Goal: Task Accomplishment & Management: Manage account settings

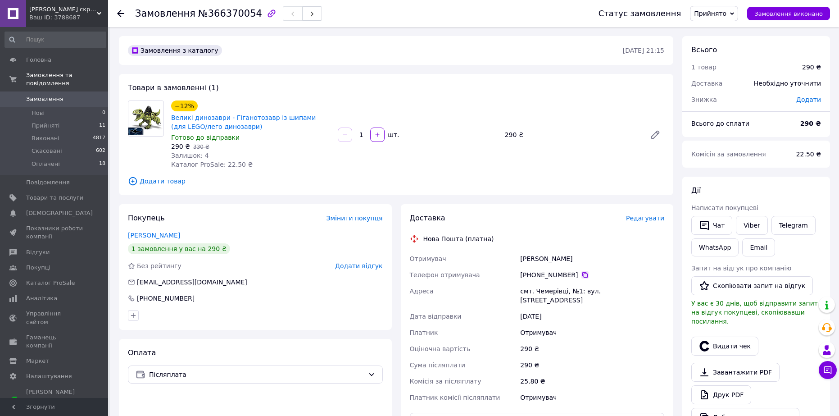
click at [582, 276] on icon at bounding box center [585, 274] width 7 height 7
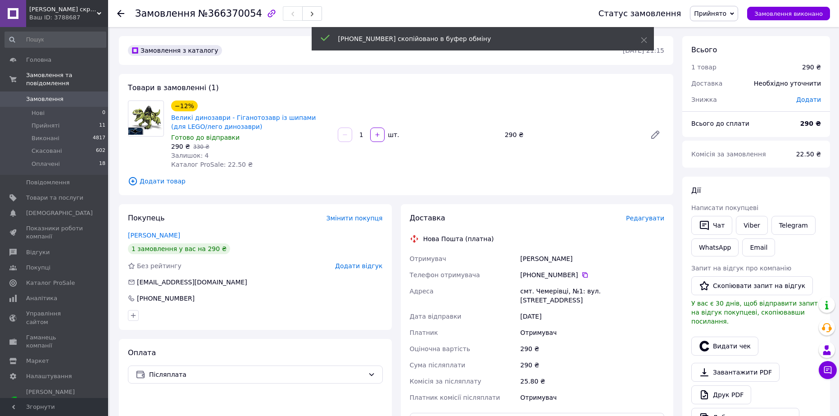
click at [530, 257] on div "[PERSON_NAME]" at bounding box center [593, 259] width 148 height 16
copy div "Синишена"
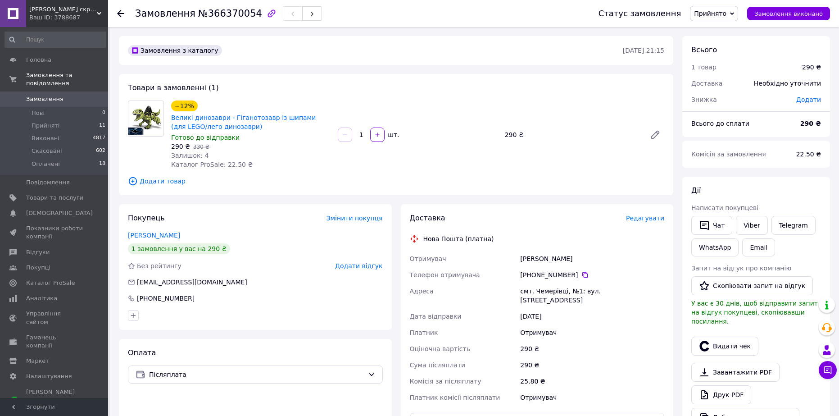
click at [563, 257] on div "[PERSON_NAME]" at bounding box center [593, 259] width 148 height 16
copy div "Марта"
click at [552, 288] on div "смт. Чемерівці, №1: вул. [STREET_ADDRESS]" at bounding box center [593, 295] width 148 height 25
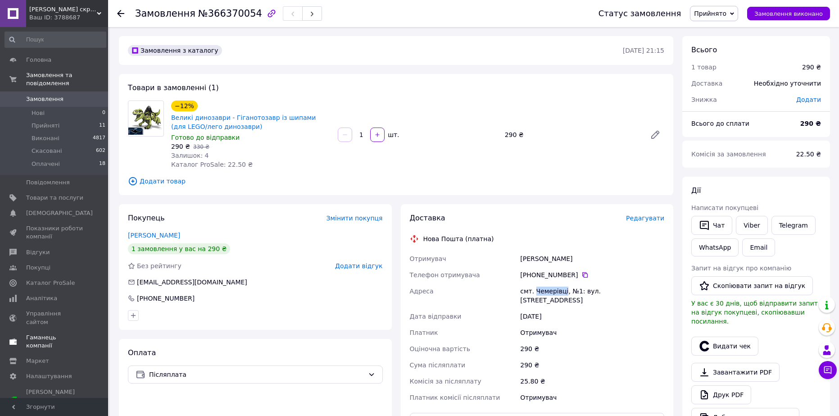
copy div "Чемерівці"
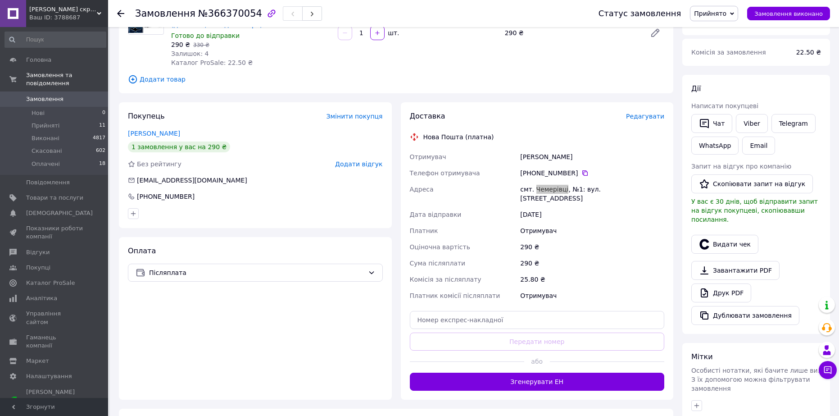
scroll to position [135, 0]
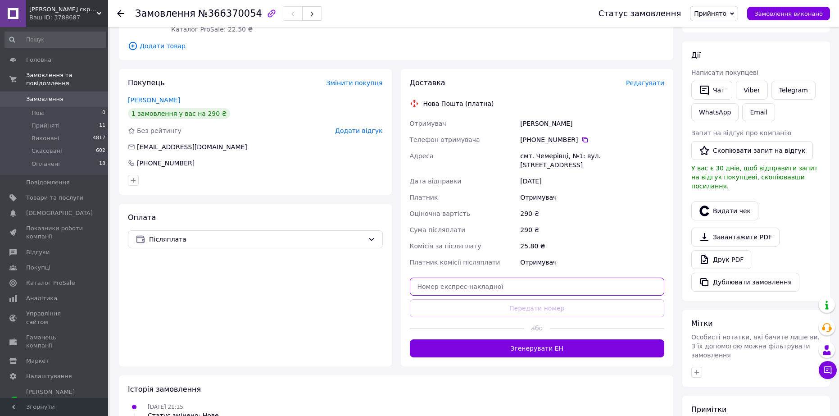
click at [496, 284] on input "text" at bounding box center [537, 287] width 255 height 18
paste input "20451269297687"
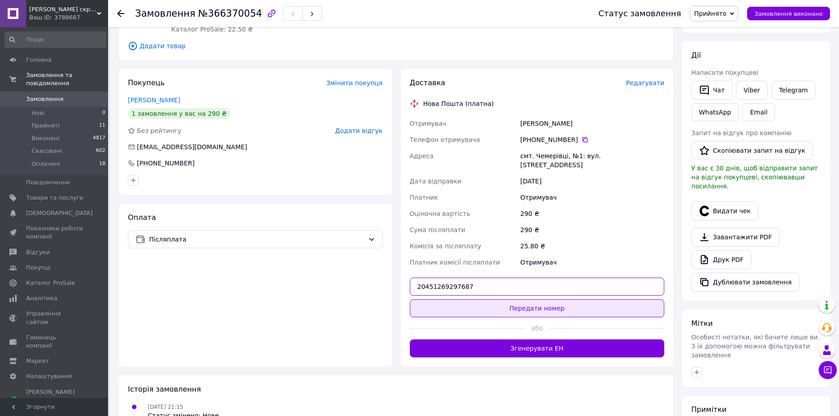
type input "20451269297687"
click at [472, 299] on button "Передати номер" at bounding box center [537, 308] width 255 height 18
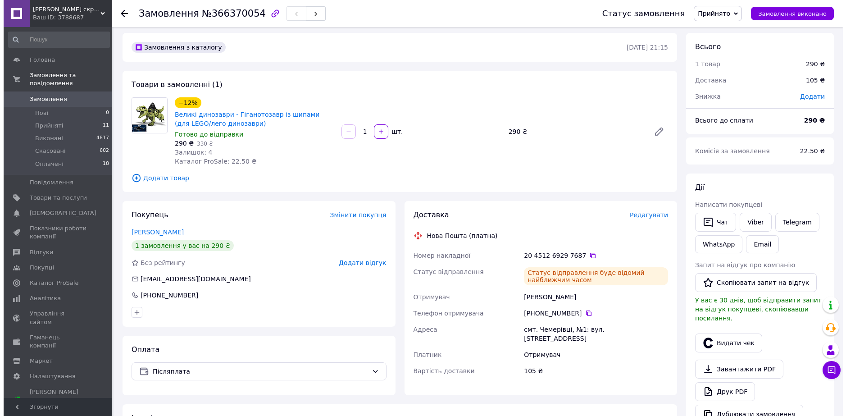
scroll to position [0, 0]
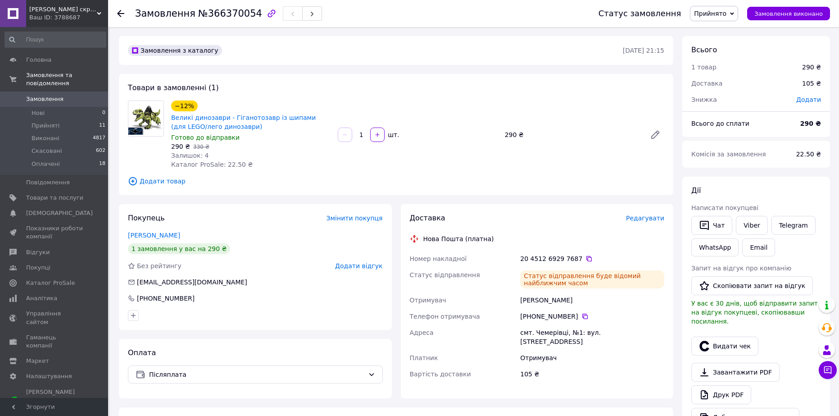
click at [173, 13] on span "Замовлення" at bounding box center [165, 13] width 60 height 11
copy h1 "Замовлення №366370054"
click at [161, 237] on link "[PERSON_NAME]" at bounding box center [154, 235] width 52 height 7
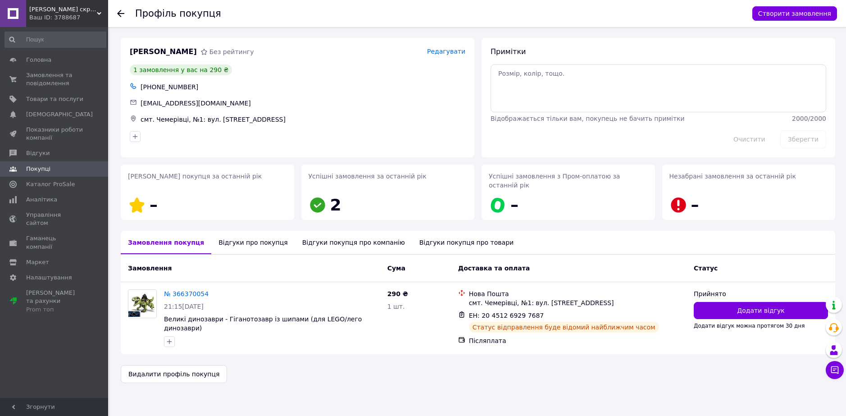
click at [254, 235] on div "Відгуки про покупця" at bounding box center [252, 242] width 83 height 23
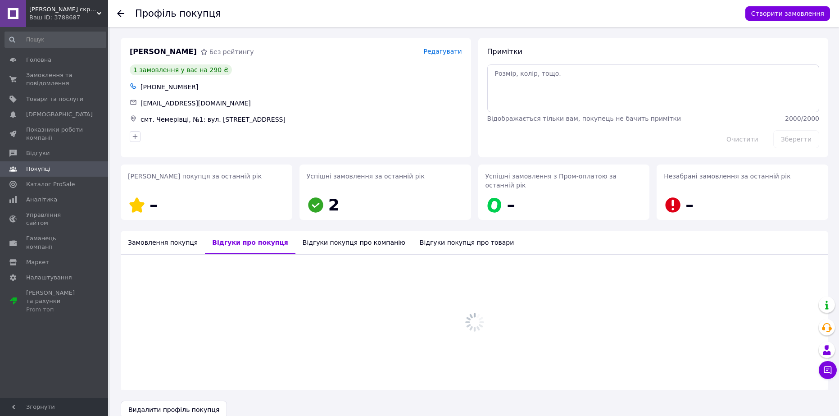
click at [309, 233] on div "Відгуки покупця про компанію" at bounding box center [354, 242] width 117 height 23
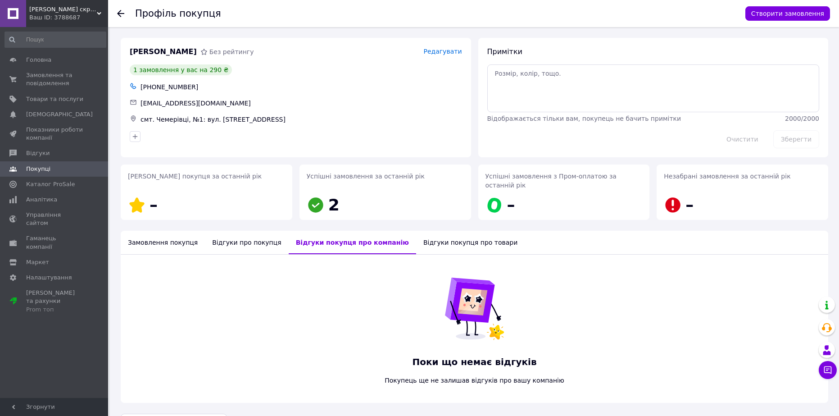
click at [166, 232] on div "Замовлення покупця" at bounding box center [163, 242] width 84 height 23
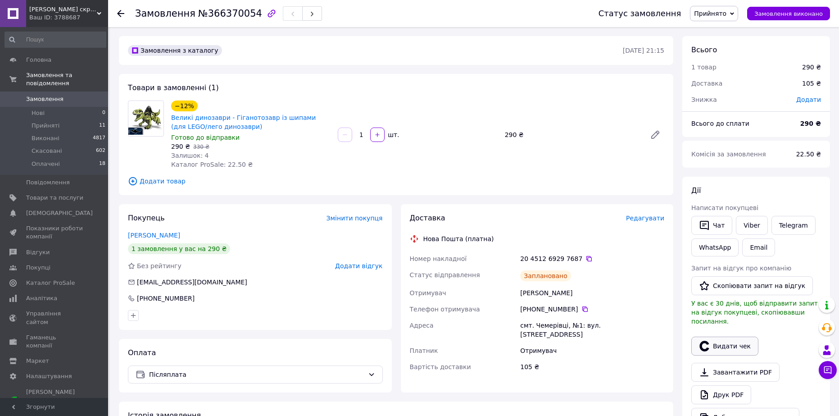
click at [732, 339] on button "Видати чек" at bounding box center [725, 346] width 67 height 19
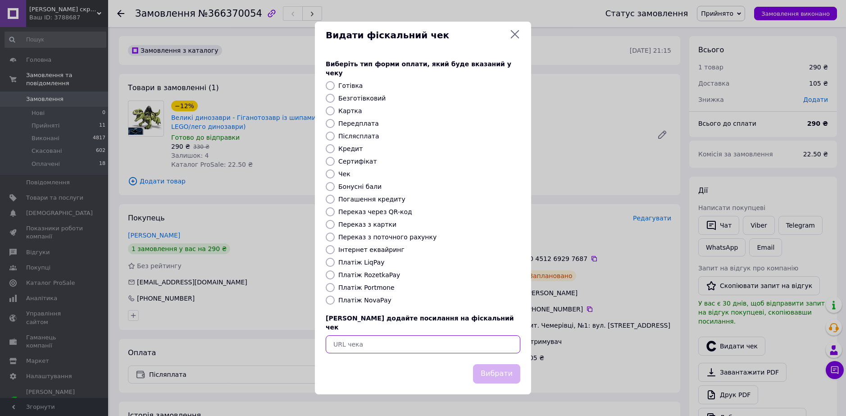
click at [399, 342] on input "text" at bounding box center [423, 344] width 195 height 18
paste input "[URL][DOMAIN_NAME]"
type input "[URL][DOMAIN_NAME]"
click at [497, 366] on button "Вибрати" at bounding box center [496, 373] width 47 height 19
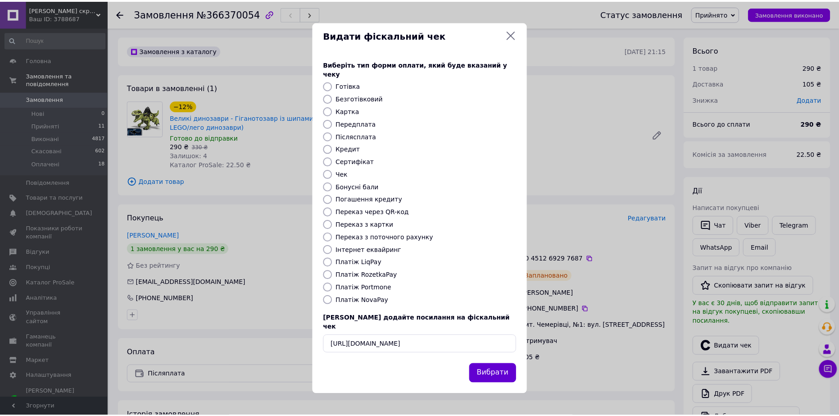
scroll to position [0, 0]
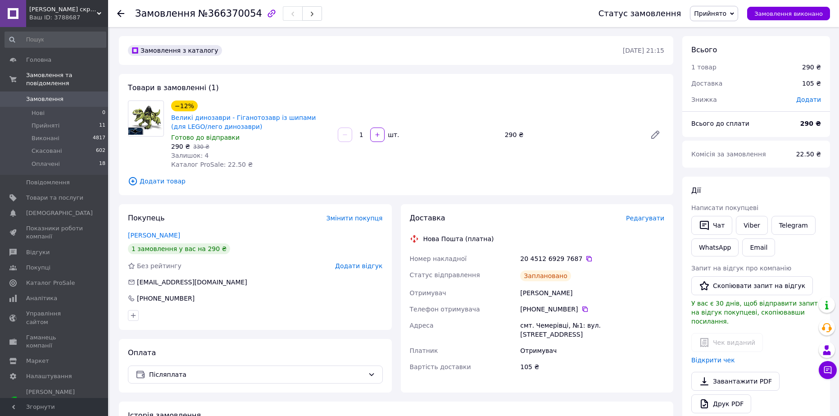
click at [68, 95] on span "Замовлення" at bounding box center [54, 99] width 57 height 8
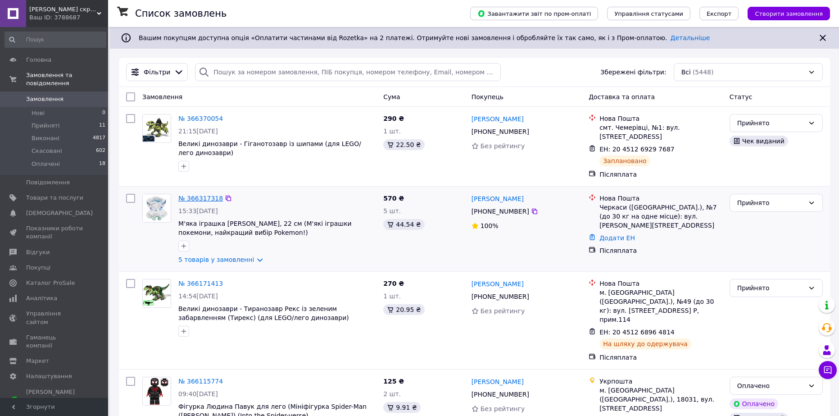
click at [211, 201] on link "№ 366317318" at bounding box center [200, 198] width 45 height 7
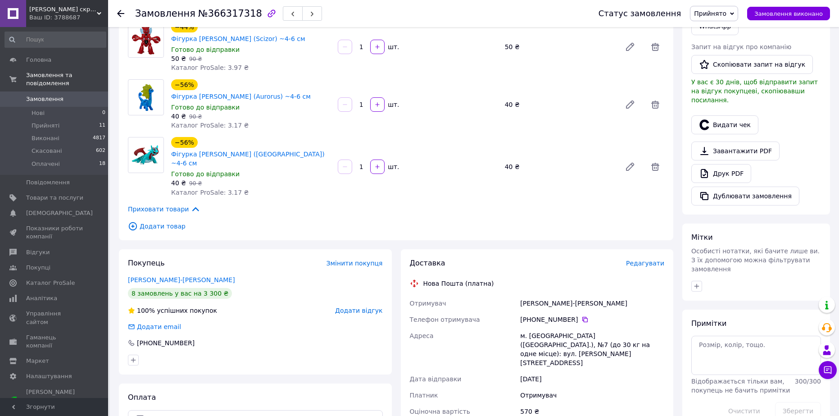
scroll to position [225, 0]
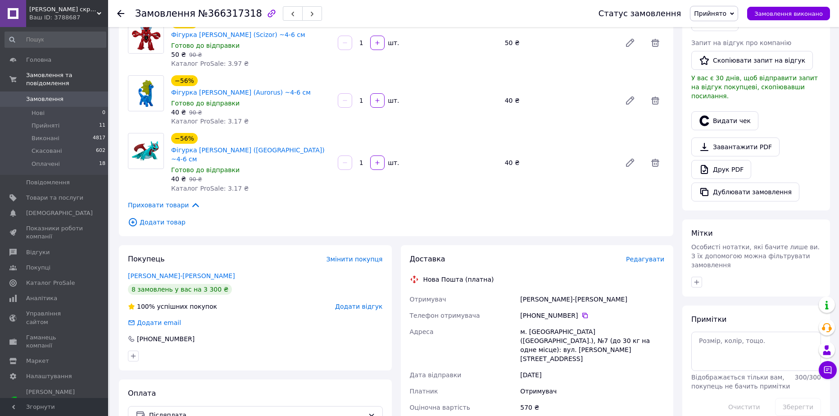
click at [584, 307] on div "[PHONE_NUMBER]" at bounding box center [593, 315] width 148 height 16
click at [582, 312] on icon at bounding box center [585, 315] width 7 height 7
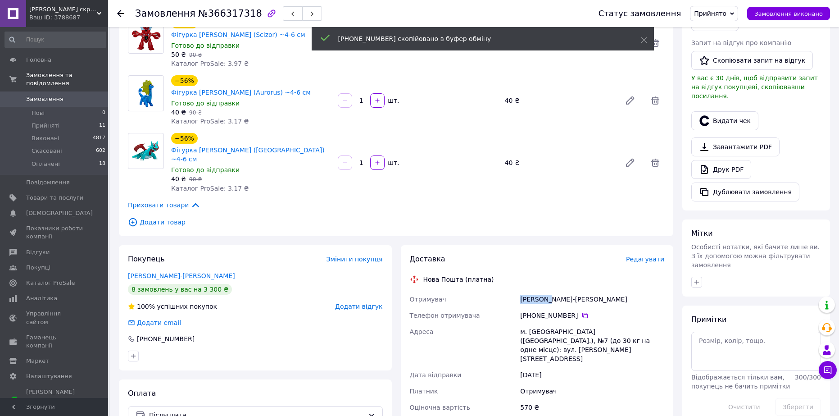
drag, startPoint x: 521, startPoint y: 249, endPoint x: 550, endPoint y: 251, distance: 28.9
click at [550, 291] on div "[PERSON_NAME]-[PERSON_NAME]" at bounding box center [593, 299] width 148 height 16
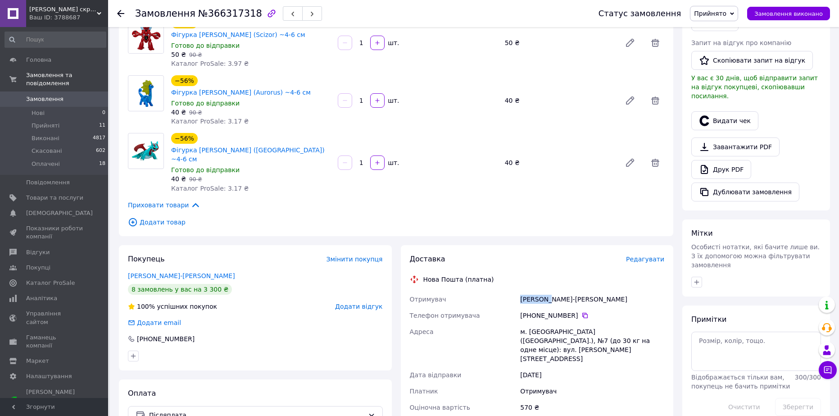
click at [530, 291] on div "[PERSON_NAME]-[PERSON_NAME]" at bounding box center [593, 299] width 148 height 16
click at [546, 324] on div "м. [GEOGRAPHIC_DATA] ([GEOGRAPHIC_DATA].), №7 (до 30 кг на одне місце): вул. [P…" at bounding box center [593, 345] width 148 height 43
copy div "Черкаси"
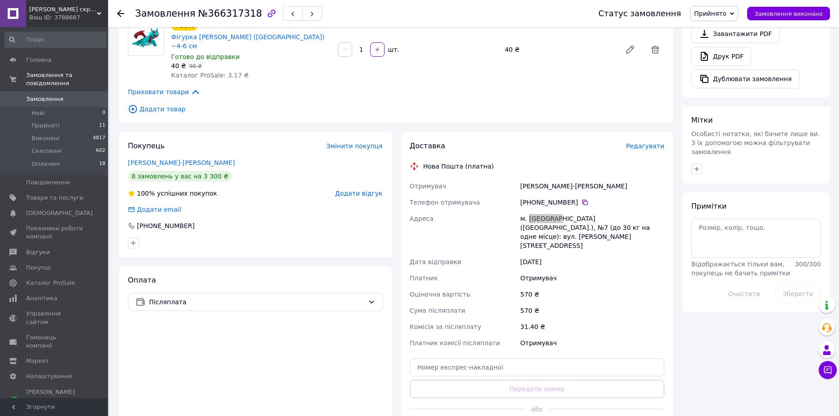
scroll to position [360, 0]
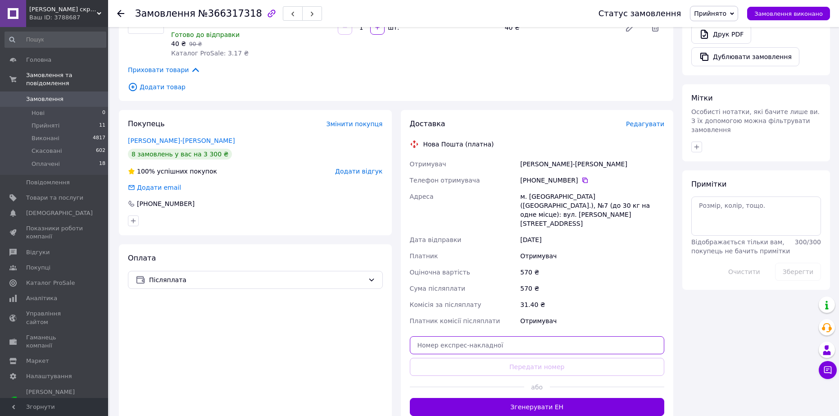
click at [487, 336] on input "text" at bounding box center [537, 345] width 255 height 18
paste input "20451269298155"
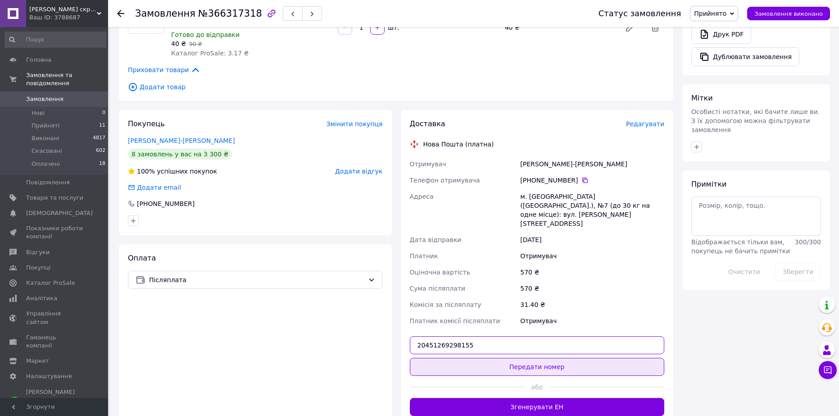
type input "20451269298155"
click at [476, 358] on button "Передати номер" at bounding box center [537, 367] width 255 height 18
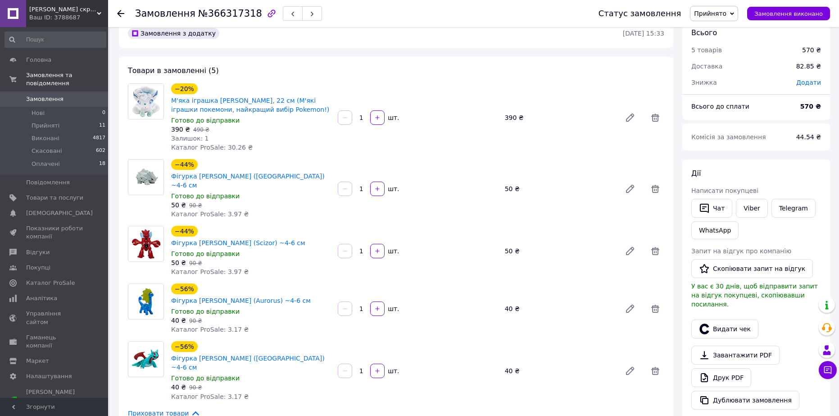
scroll to position [0, 0]
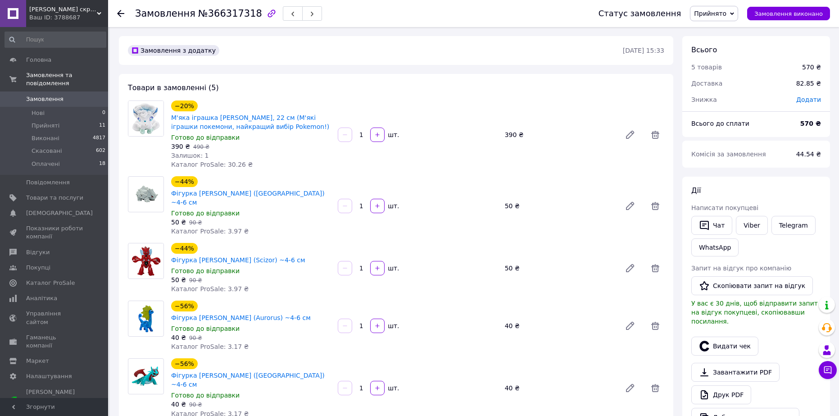
click at [224, 12] on span "№366317318" at bounding box center [230, 13] width 64 height 11
copy h1 "Замовлення №366317318"
click at [732, 342] on button "Видати чек" at bounding box center [725, 346] width 67 height 19
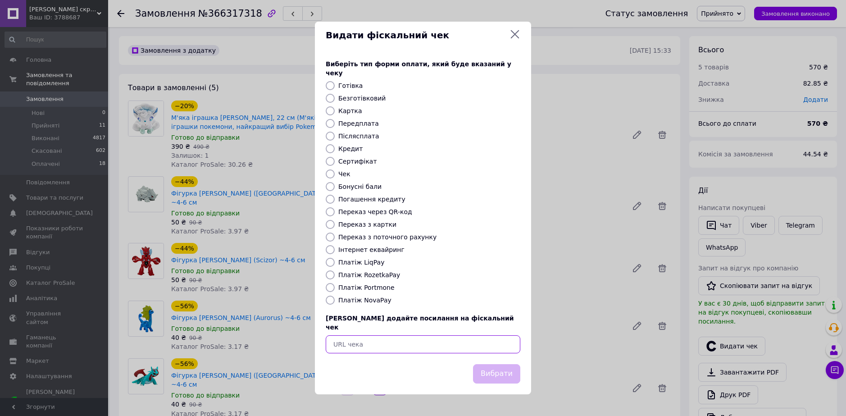
click at [392, 335] on input "text" at bounding box center [423, 344] width 195 height 18
paste input "[URL][DOMAIN_NAME]"
type input "[URL][DOMAIN_NAME]"
click at [507, 364] on button "Вибрати" at bounding box center [496, 373] width 47 height 19
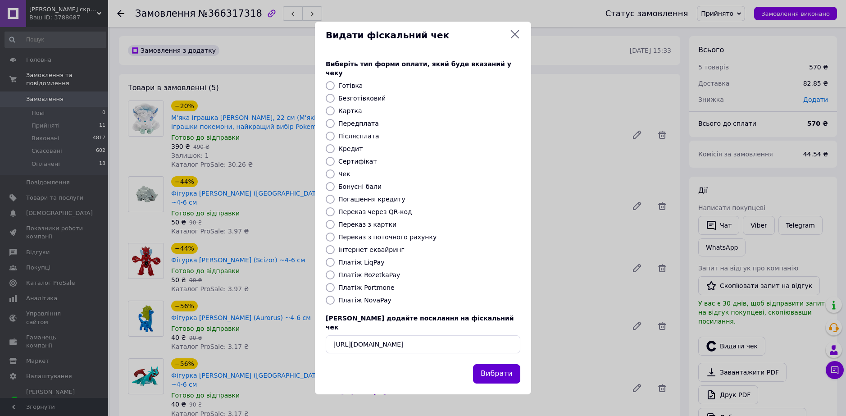
scroll to position [0, 0]
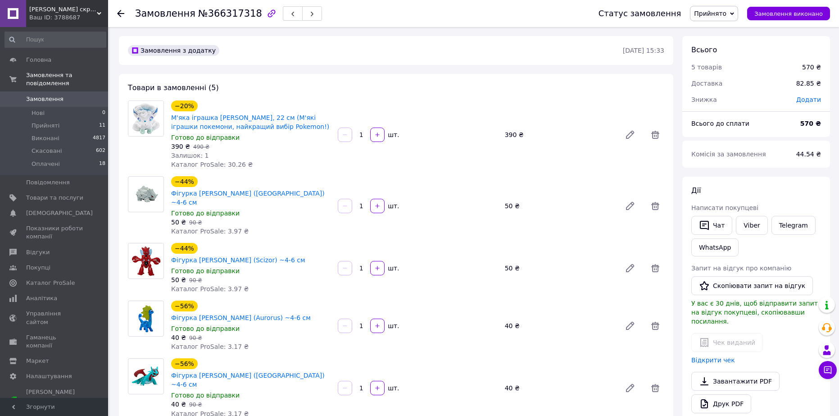
click at [42, 95] on span "Замовлення" at bounding box center [44, 99] width 37 height 8
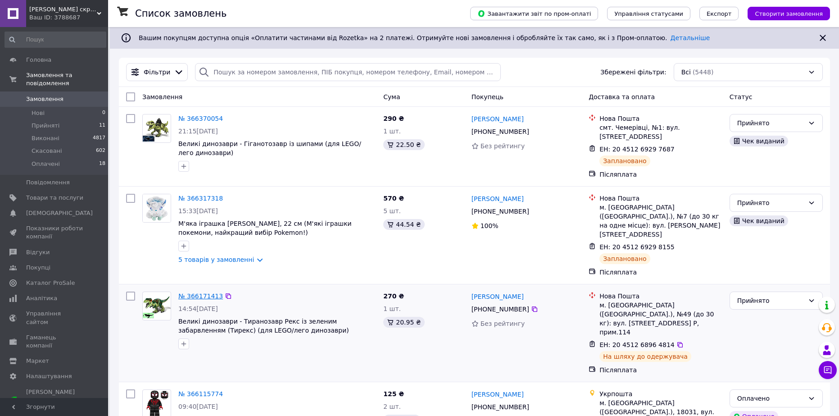
click at [201, 292] on link "№ 366171413" at bounding box center [200, 295] width 45 height 7
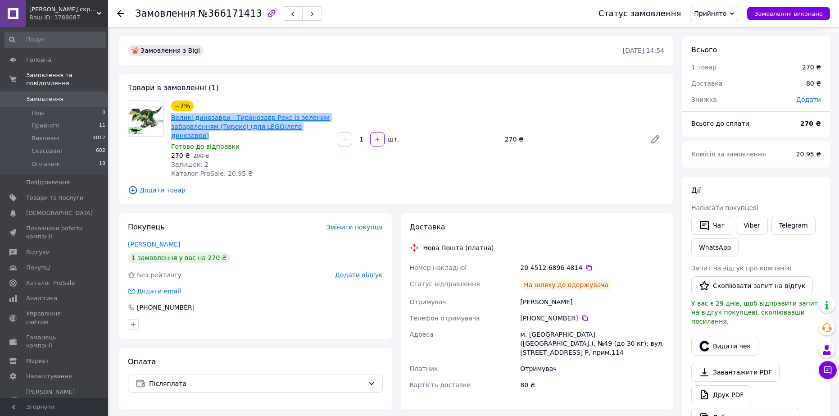
drag, startPoint x: 325, startPoint y: 126, endPoint x: 173, endPoint y: 118, distance: 152.5
click at [173, 118] on span "Великі динозаври - Тиранозавр Рекс із зеленим забарвленням (Тирекс) (для LEGO/л…" at bounding box center [250, 126] width 159 height 27
copy link "Великі динозаври - Тиранозавр Рекс із зеленим забарвленням (Тирекс) (для LEGO/л…"
click at [203, 11] on span "№366171413" at bounding box center [230, 13] width 64 height 11
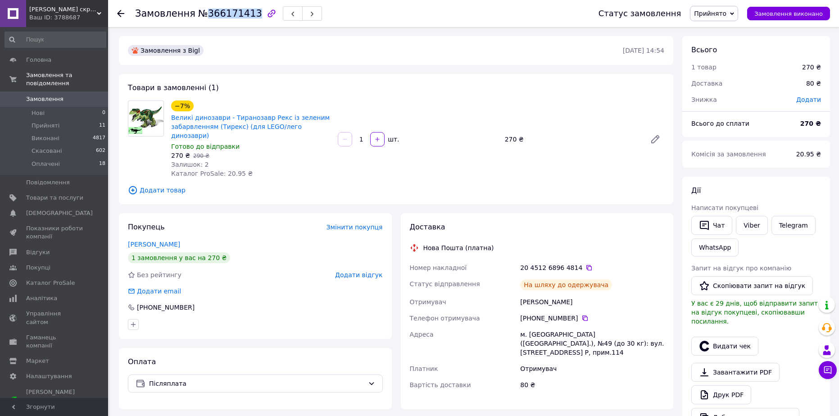
click at [203, 11] on span "№366171413" at bounding box center [230, 13] width 64 height 11
copy h1 "Замовлення №366171413"
click at [728, 337] on button "Видати чек" at bounding box center [725, 346] width 67 height 19
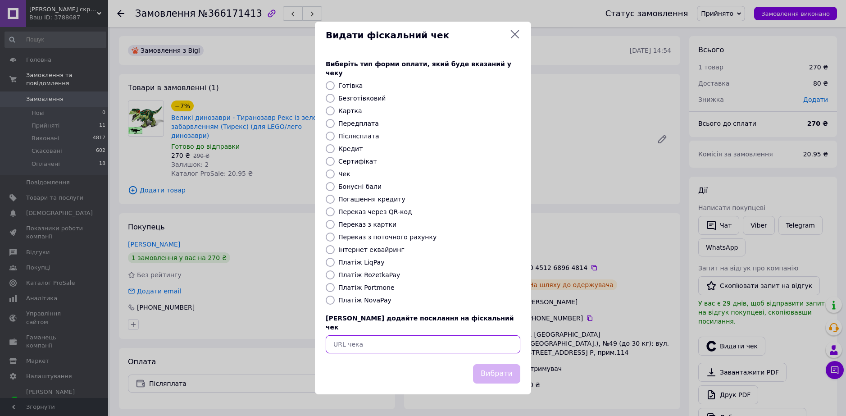
drag, startPoint x: 424, startPoint y: 340, endPoint x: 438, endPoint y: 342, distance: 14.7
click at [422, 338] on input "text" at bounding box center [423, 344] width 195 height 18
paste input "[URL][DOMAIN_NAME]"
type input "[URL][DOMAIN_NAME]"
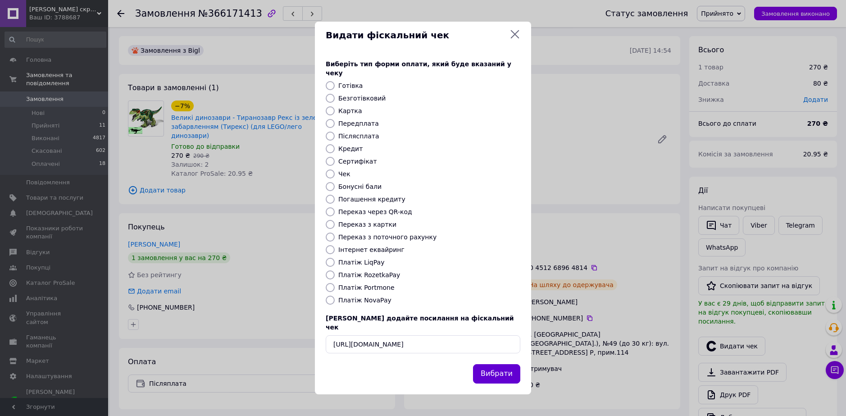
click at [492, 364] on button "Вибрати" at bounding box center [496, 373] width 47 height 19
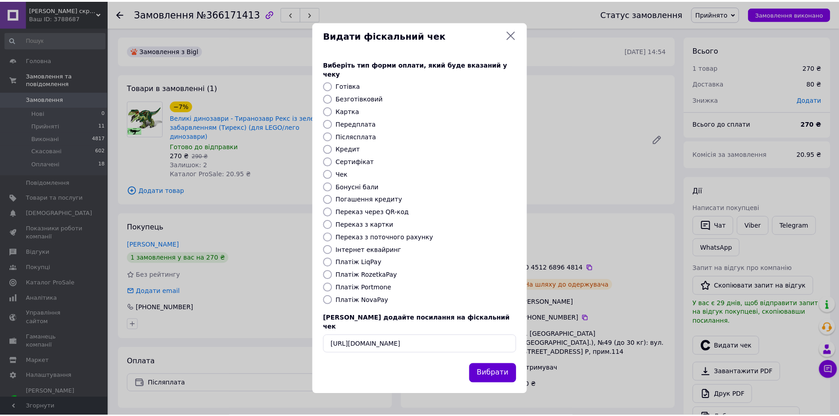
scroll to position [0, 0]
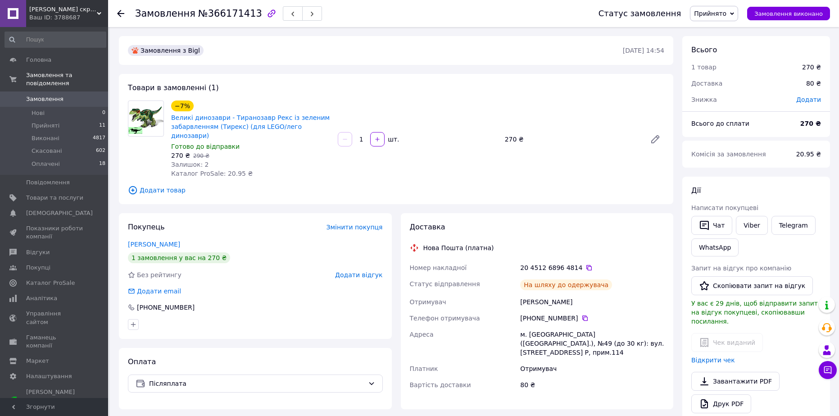
click at [48, 91] on link "Замовлення 0" at bounding box center [55, 98] width 111 height 15
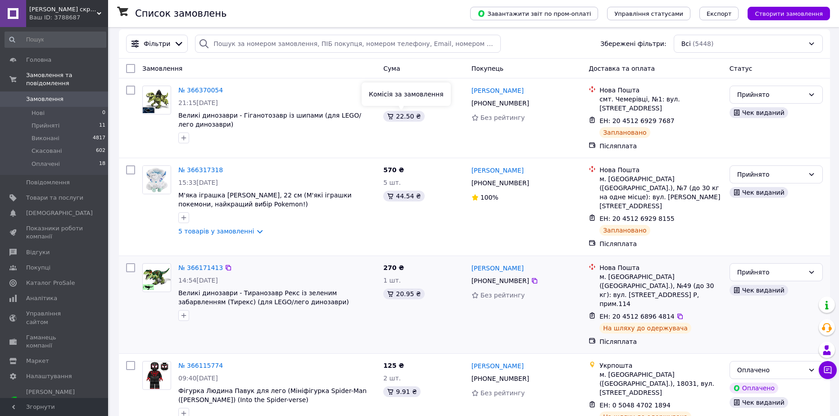
scroll to position [135, 0]
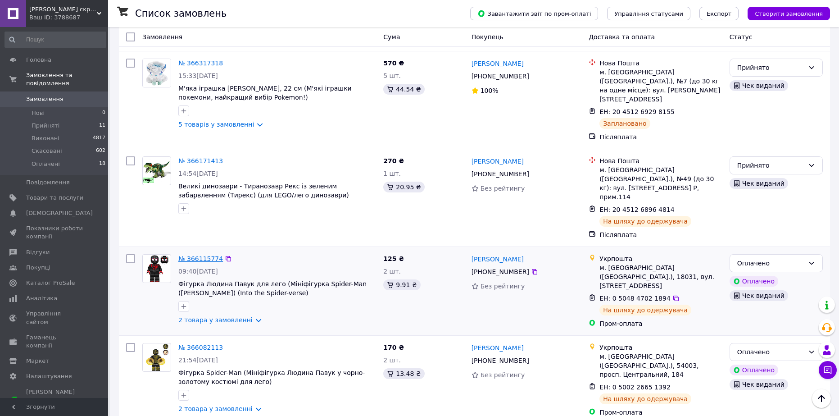
click at [193, 255] on link "№ 366115774" at bounding box center [200, 258] width 45 height 7
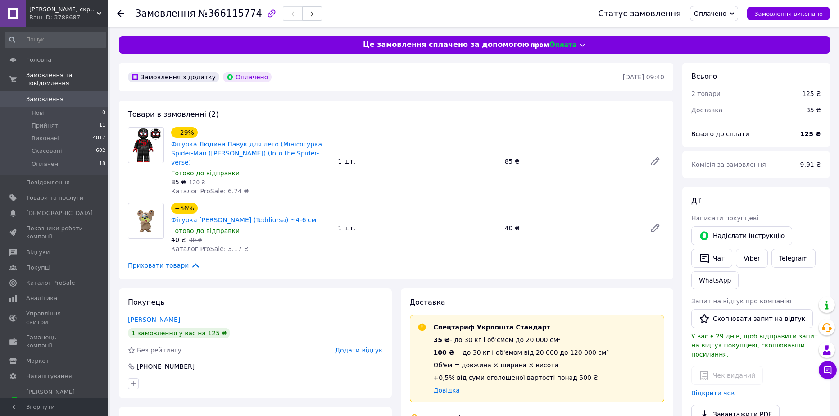
click at [53, 95] on span "Замовлення" at bounding box center [44, 99] width 37 height 8
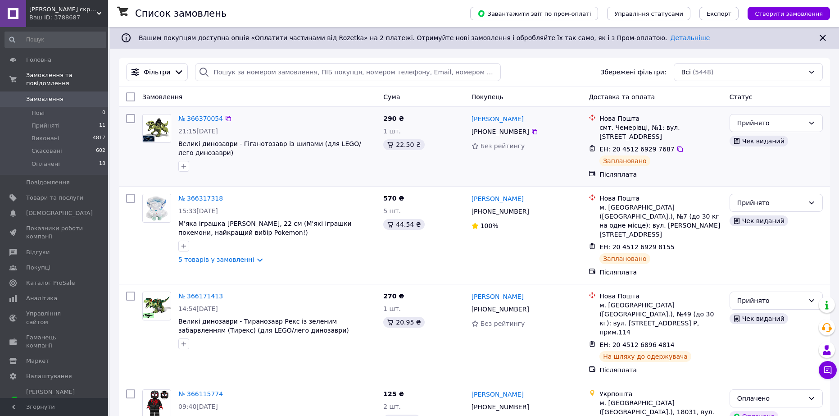
click at [263, 172] on div at bounding box center [277, 166] width 201 height 14
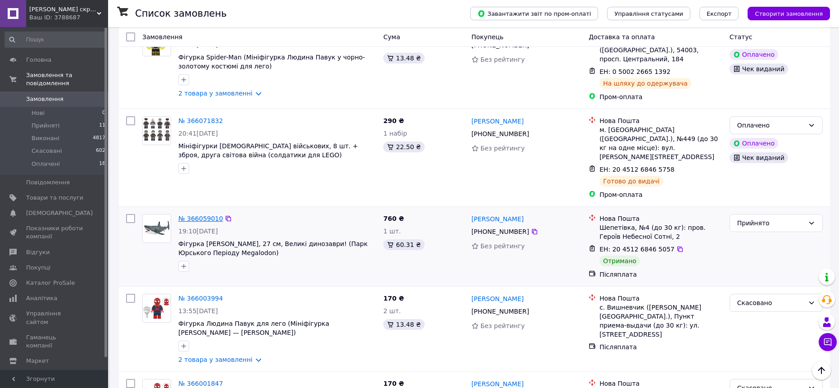
click at [191, 215] on link "№ 366059010" at bounding box center [200, 218] width 45 height 7
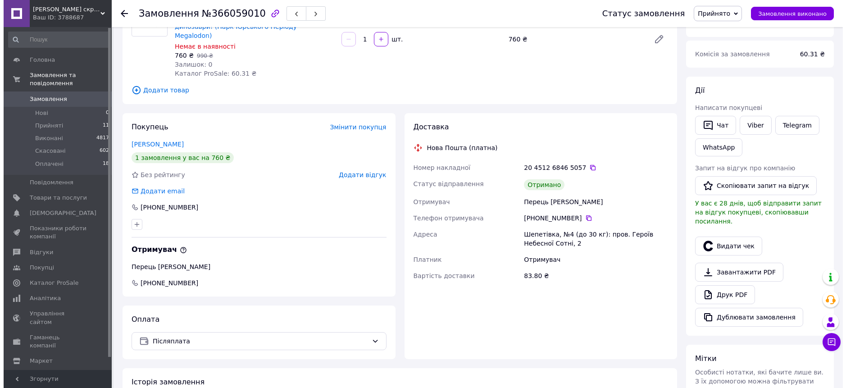
scroll to position [73, 0]
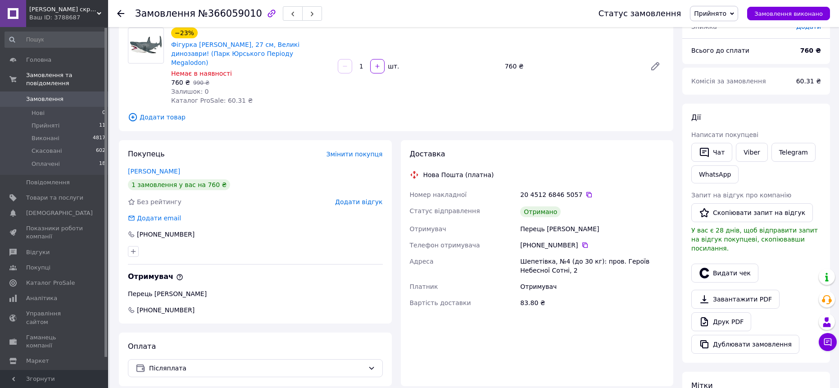
click at [142, 18] on span "Замовлення" at bounding box center [165, 13] width 60 height 11
copy h1 "Замовлення №366059010"
click at [726, 264] on button "Видати чек" at bounding box center [725, 273] width 67 height 19
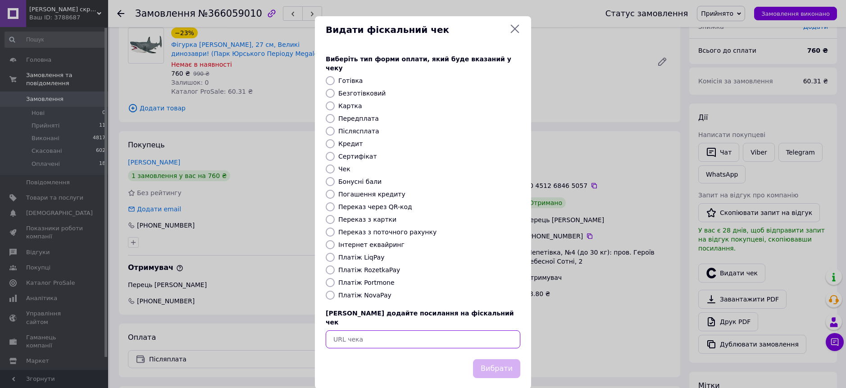
click at [446, 330] on input "text" at bounding box center [423, 339] width 195 height 18
paste input "[URL][DOMAIN_NAME]"
type input "[URL][DOMAIN_NAME]"
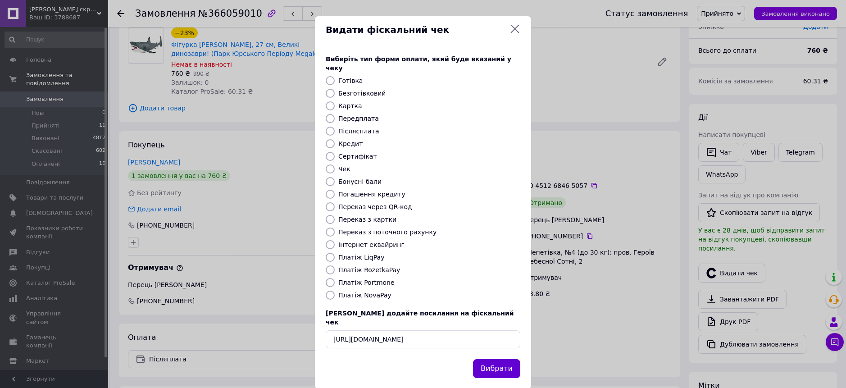
click at [488, 359] on button "Вибрати" at bounding box center [496, 368] width 47 height 19
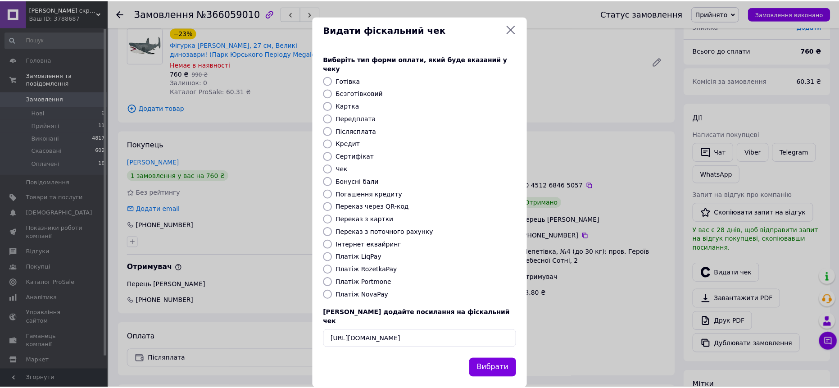
scroll to position [0, 0]
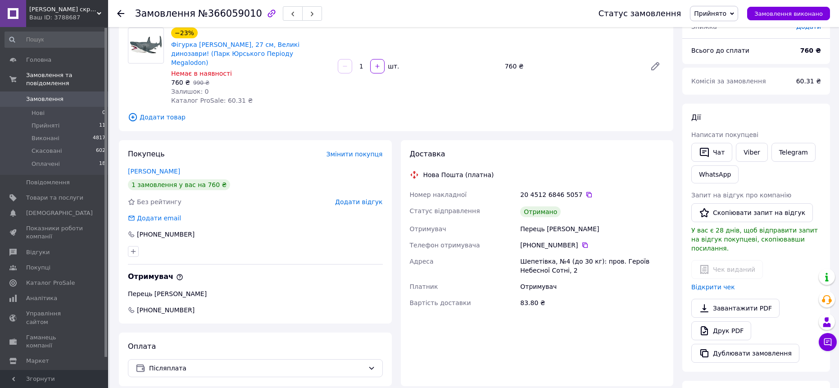
click at [58, 95] on span "Замовлення" at bounding box center [44, 99] width 37 height 8
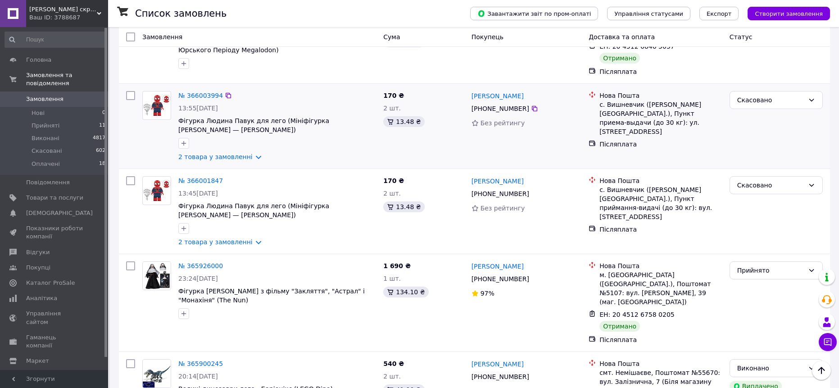
scroll to position [721, 0]
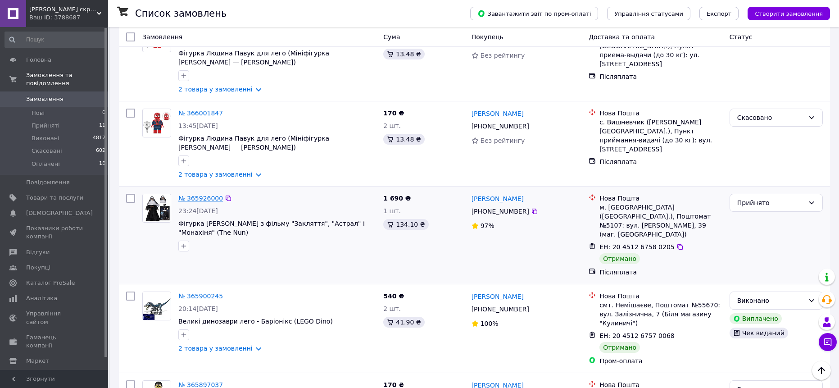
click at [208, 195] on link "№ 365926000" at bounding box center [200, 198] width 45 height 7
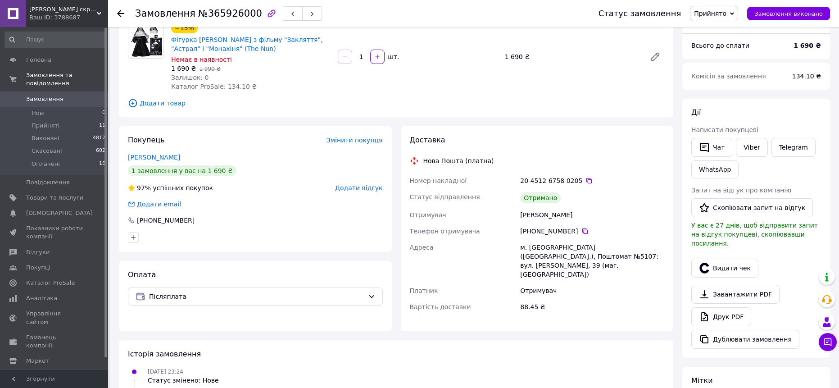
scroll to position [28, 0]
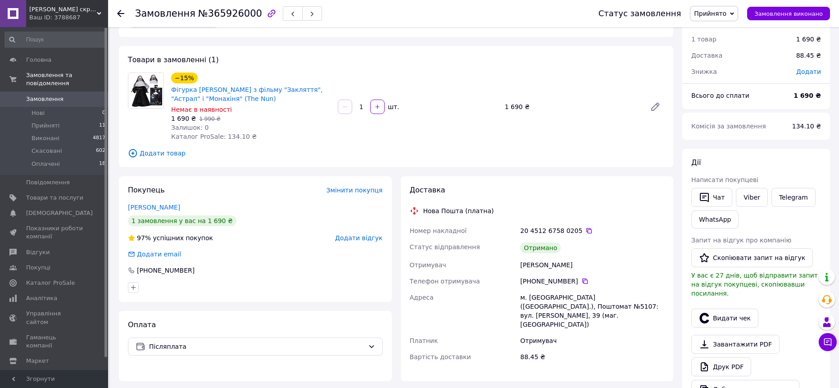
click at [198, 10] on span "№365926000" at bounding box center [230, 13] width 64 height 11
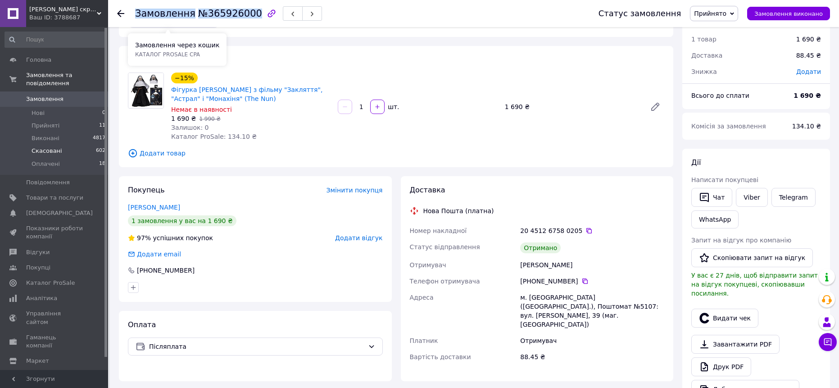
copy h1 "Замовлення №365926000"
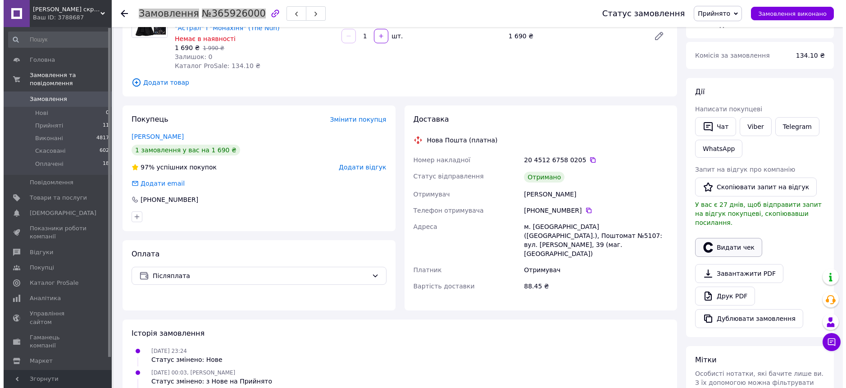
scroll to position [118, 0]
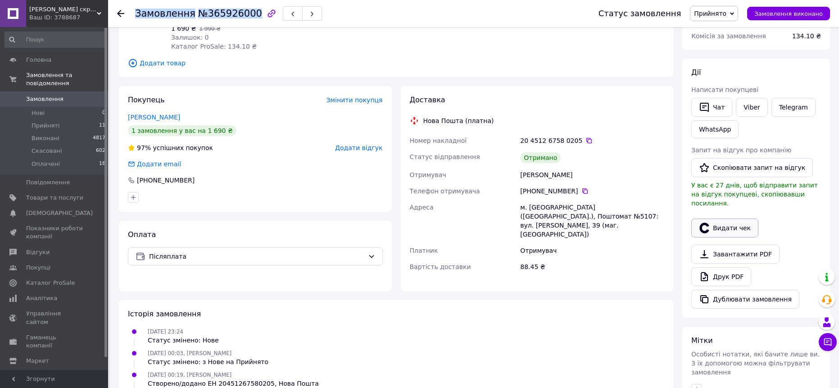
click at [729, 219] on button "Видати чек" at bounding box center [725, 228] width 67 height 19
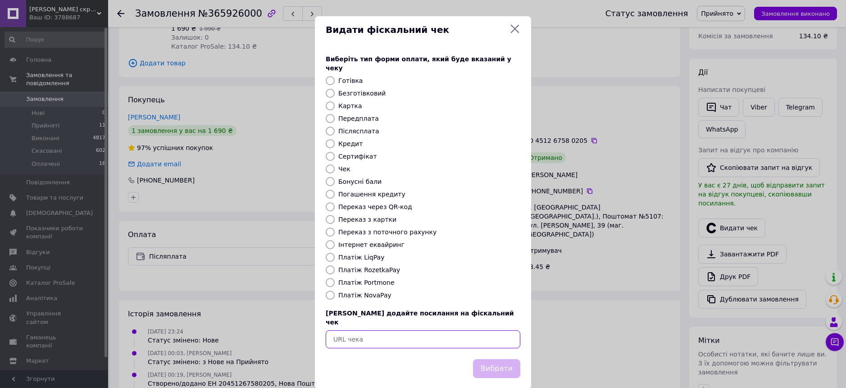
click at [433, 330] on input "text" at bounding box center [423, 339] width 195 height 18
paste input "[URL][DOMAIN_NAME]"
type input "[URL][DOMAIN_NAME]"
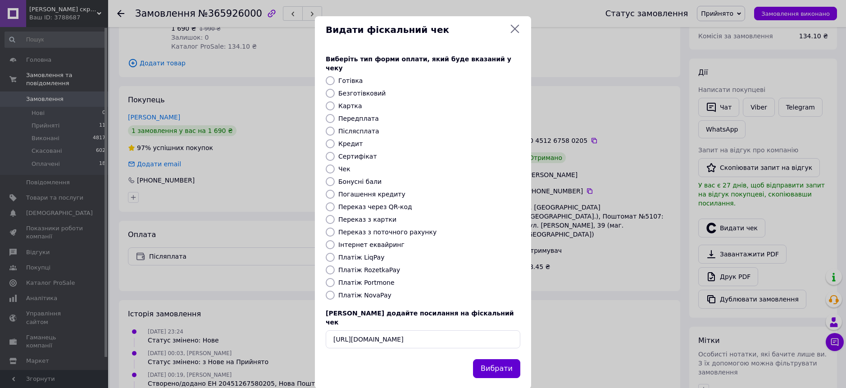
click at [496, 359] on button "Вибрати" at bounding box center [496, 368] width 47 height 19
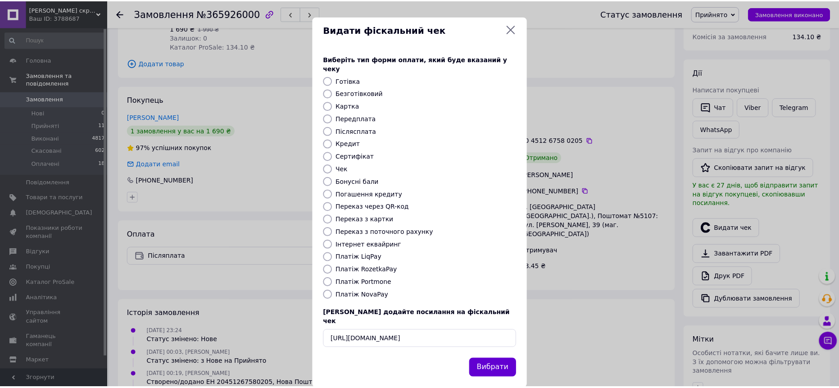
scroll to position [0, 0]
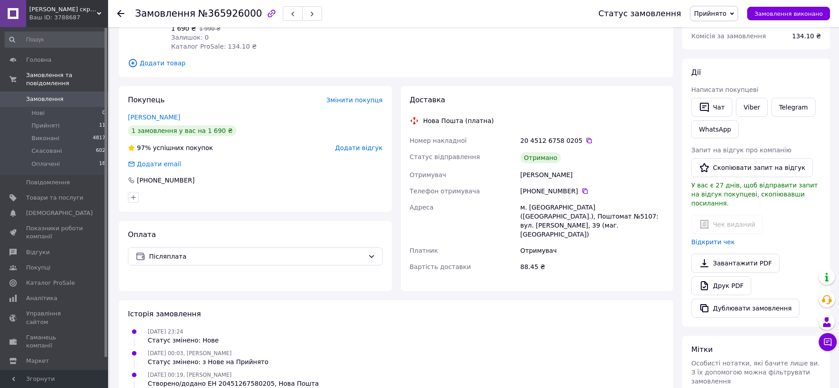
click at [48, 95] on span "Замовлення" at bounding box center [44, 99] width 37 height 8
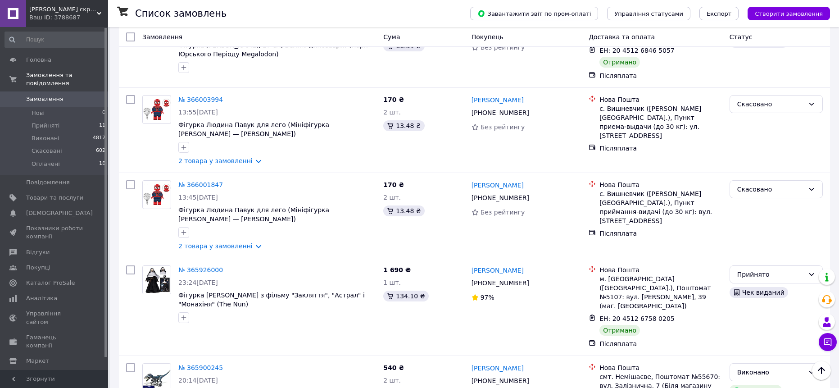
scroll to position [631, 0]
